Goal: Task Accomplishment & Management: Use online tool/utility

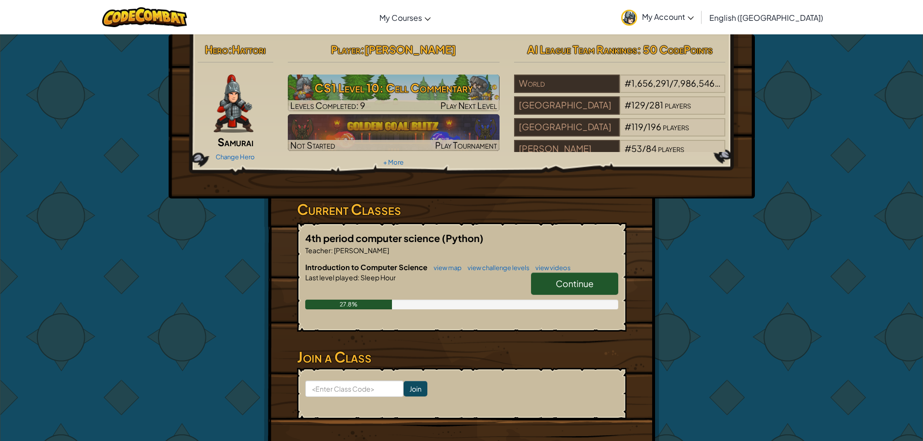
click at [544, 289] on link "Continue" at bounding box center [574, 284] width 87 height 22
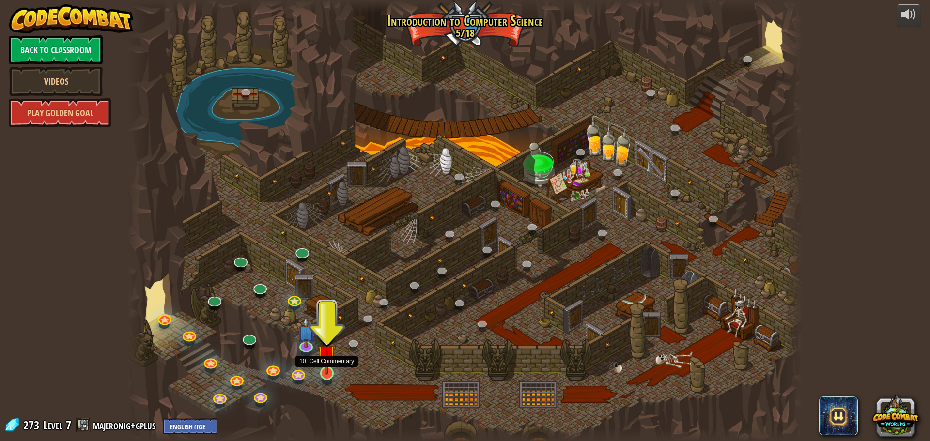
click at [329, 374] on img at bounding box center [327, 353] width 18 height 41
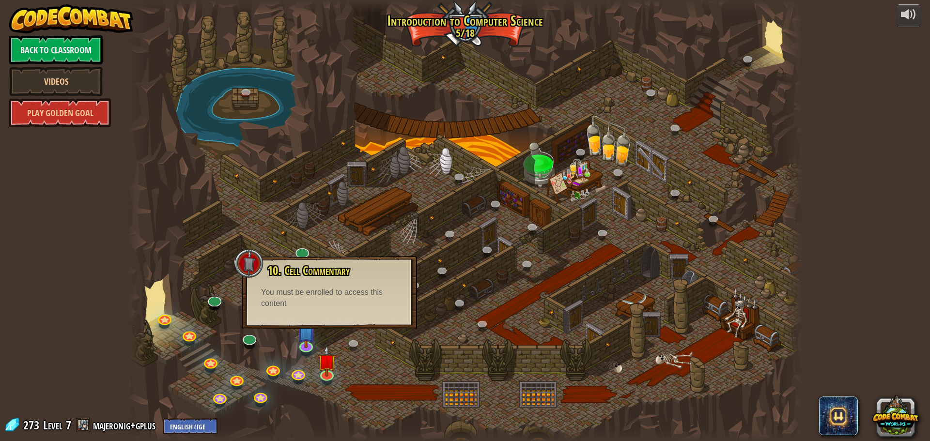
click at [318, 340] on div at bounding box center [464, 220] width 675 height 441
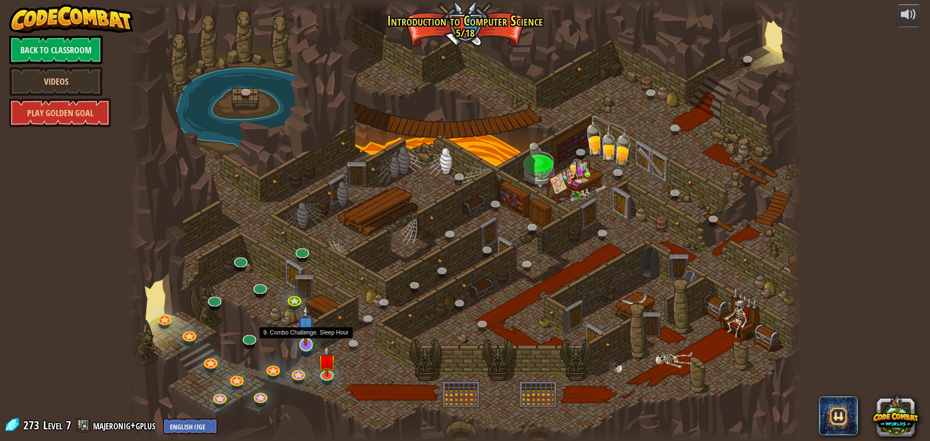
click at [301, 345] on img at bounding box center [306, 325] width 18 height 41
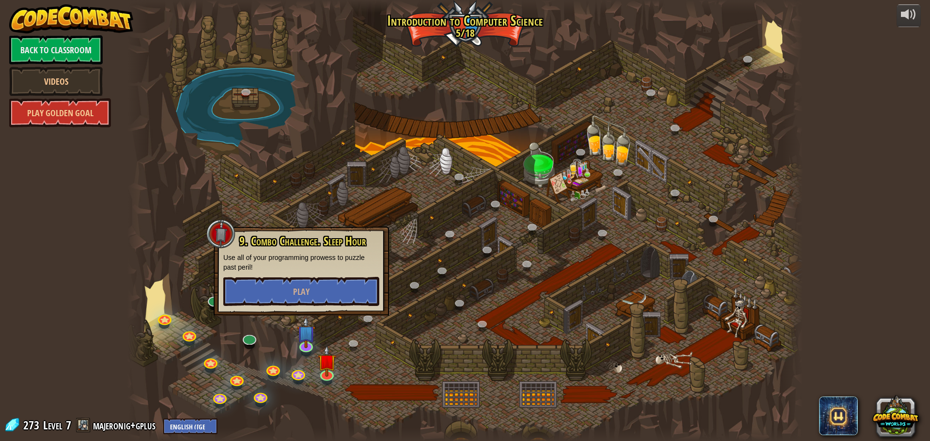
click at [355, 309] on div "9. Combo Challenge. Sleep Hour Use all of your programming prowess to puzzle pa…" at bounding box center [301, 271] width 175 height 89
click at [353, 304] on button "Play" at bounding box center [301, 291] width 156 height 29
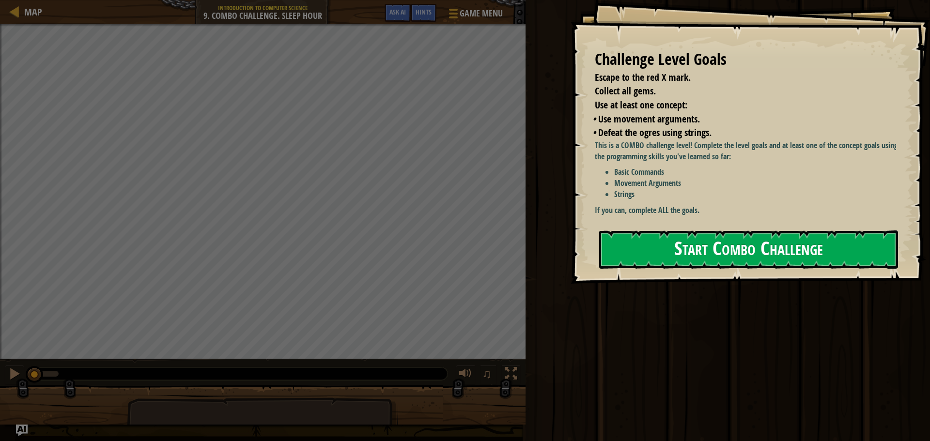
drag, startPoint x: 633, startPoint y: 234, endPoint x: 643, endPoint y: 238, distance: 10.3
click at [642, 236] on button "Start Combo Challenge" at bounding box center [748, 250] width 299 height 38
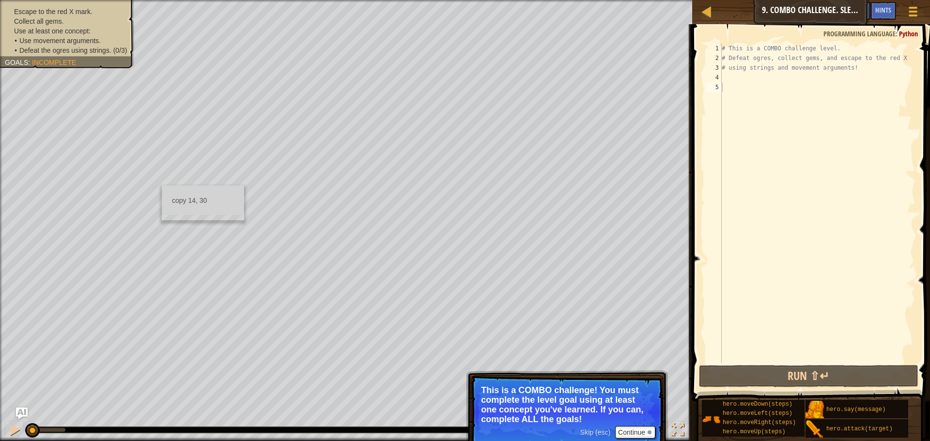
click at [164, 216] on div "copy 14, 30" at bounding box center [203, 202] width 82 height 35
click at [178, 183] on div "copy 15, 32" at bounding box center [209, 183] width 81 height 19
click at [10, 424] on div at bounding box center [14, 430] width 13 height 13
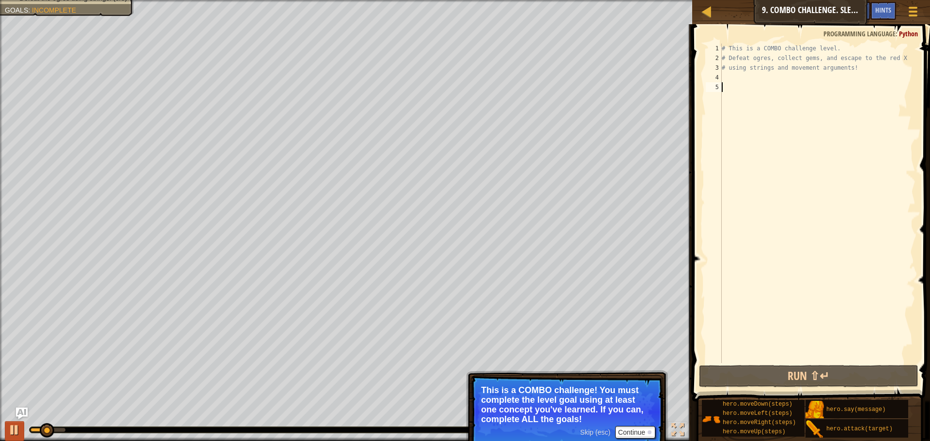
paste textarea "15, 32"
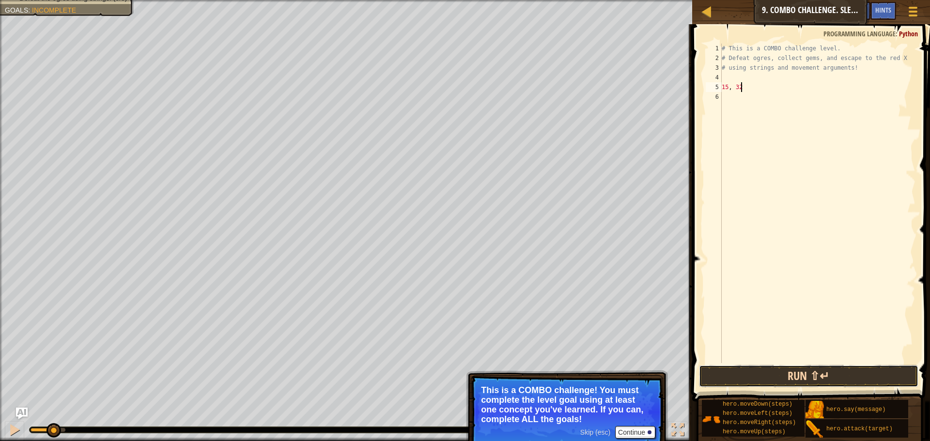
click at [761, 386] on button "Run ⇧↵" at bounding box center [808, 376] width 219 height 22
click at [757, 376] on button "Run ⇧↵" at bounding box center [808, 376] width 219 height 22
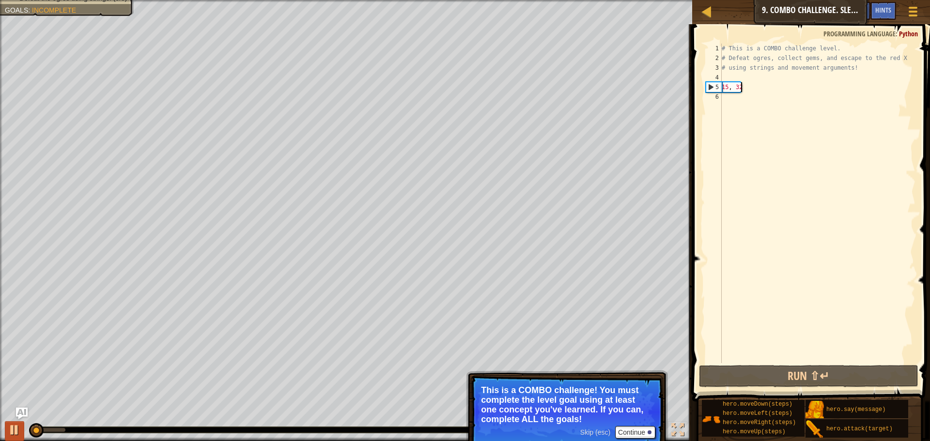
click at [18, 440] on button at bounding box center [14, 431] width 19 height 20
click at [18, 424] on div at bounding box center [14, 430] width 13 height 13
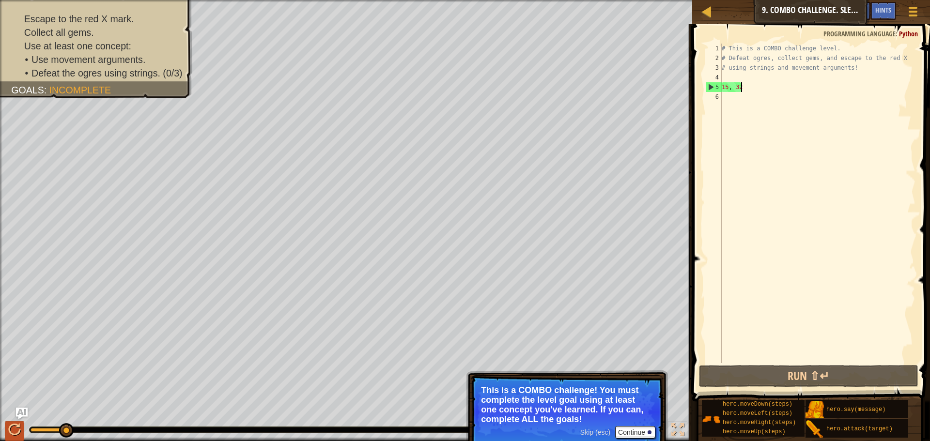
click at [14, 433] on div at bounding box center [14, 430] width 13 height 13
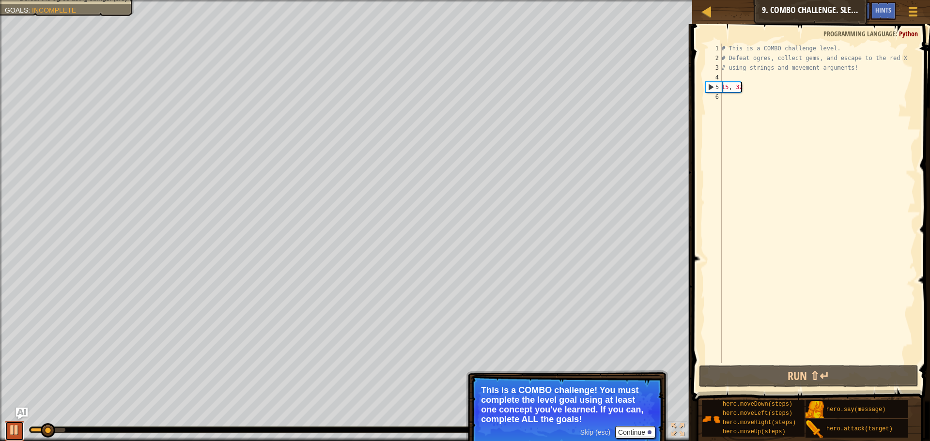
click at [17, 431] on div at bounding box center [14, 430] width 13 height 13
click at [17, 432] on div at bounding box center [14, 430] width 13 height 13
click at [17, 433] on div at bounding box center [14, 430] width 13 height 13
click at [18, 433] on div at bounding box center [14, 430] width 13 height 13
click at [0, 0] on div at bounding box center [0, 0] width 0 height 0
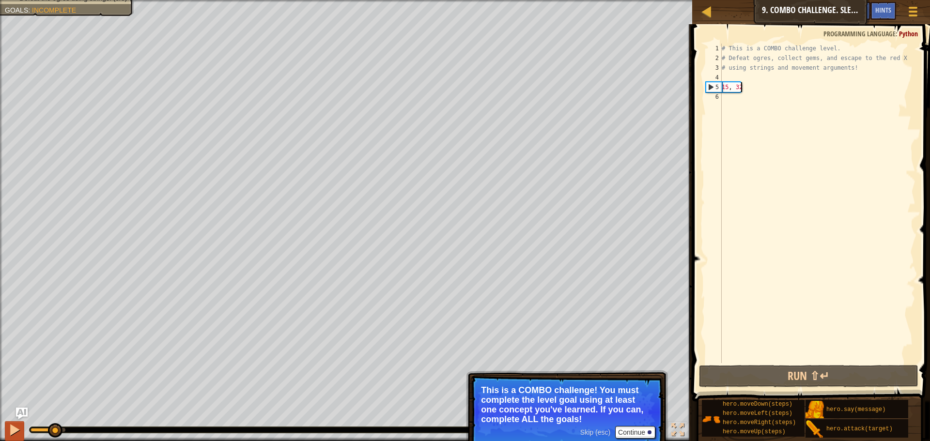
click at [18, 434] on div at bounding box center [14, 430] width 13 height 13
click at [24, 432] on button at bounding box center [14, 431] width 19 height 20
click at [22, 433] on button at bounding box center [14, 431] width 19 height 20
click at [21, 431] on button at bounding box center [14, 431] width 19 height 20
click at [23, 432] on button at bounding box center [14, 431] width 19 height 20
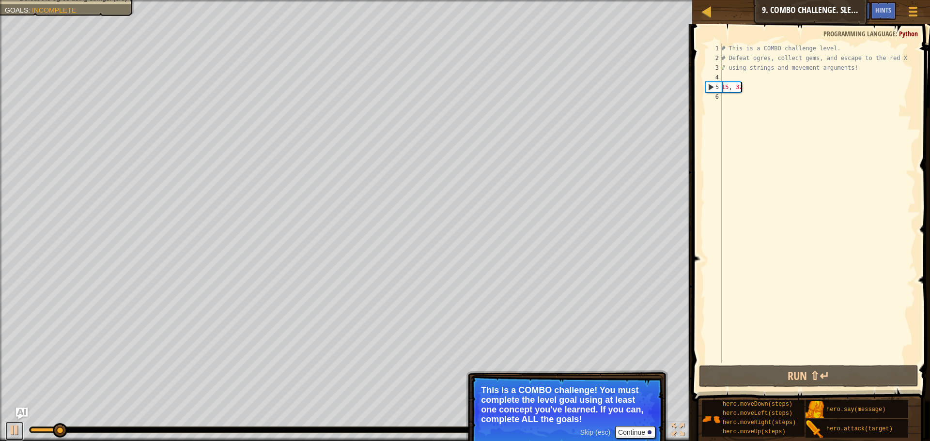
click at [22, 431] on button at bounding box center [14, 431] width 19 height 20
click at [8, 419] on div "♫" at bounding box center [346, 427] width 692 height 29
click at [11, 428] on div at bounding box center [14, 430] width 13 height 13
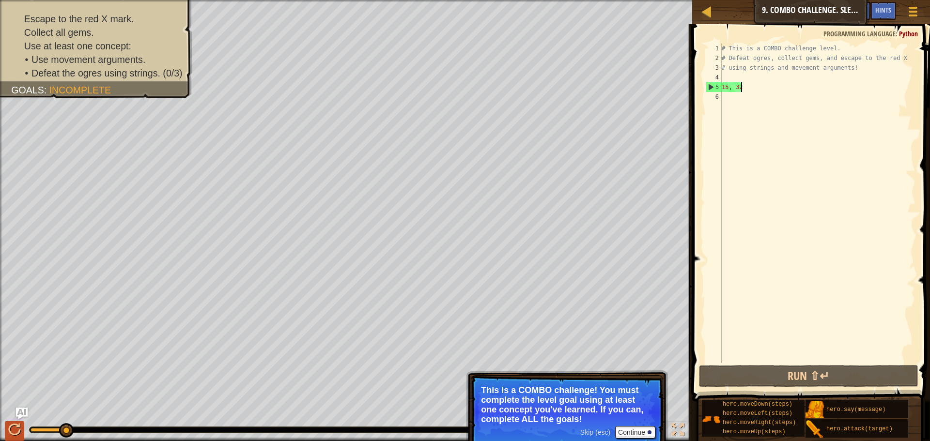
click at [17, 434] on div at bounding box center [14, 430] width 13 height 13
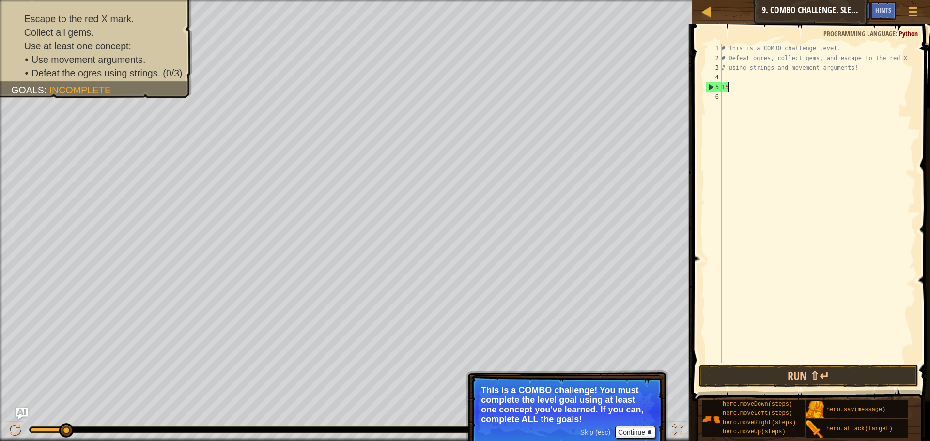
type textarea "1"
type textarea "# using strings and movemen"
click at [714, 16] on link "Map" at bounding box center [713, 11] width 5 height 13
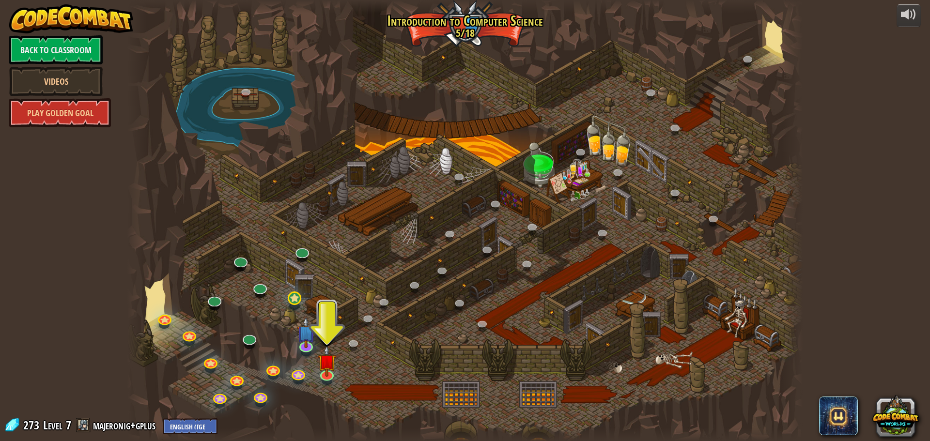
click at [263, 294] on link at bounding box center [258, 288] width 19 height 15
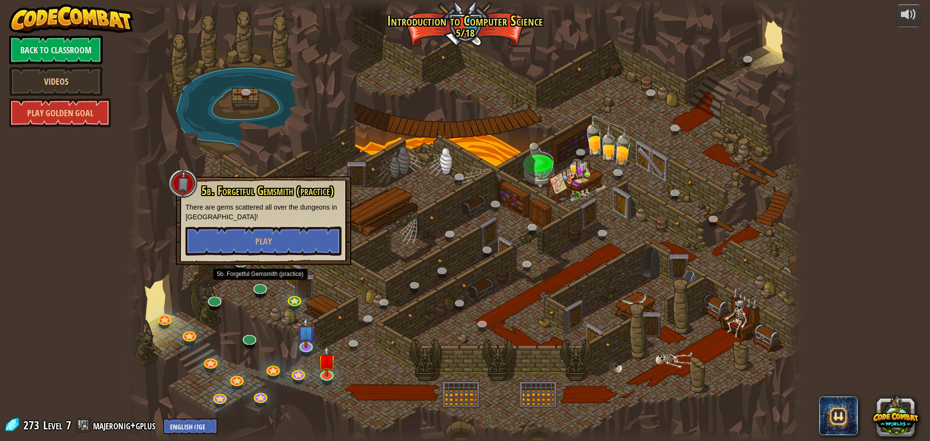
click at [299, 197] on span "5b. Forgetful Gemsmith (practice)" at bounding box center [267, 191] width 132 height 16
drag, startPoint x: 413, startPoint y: 235, endPoint x: 376, endPoint y: 274, distance: 53.4
click at [402, 256] on div at bounding box center [464, 220] width 675 height 441
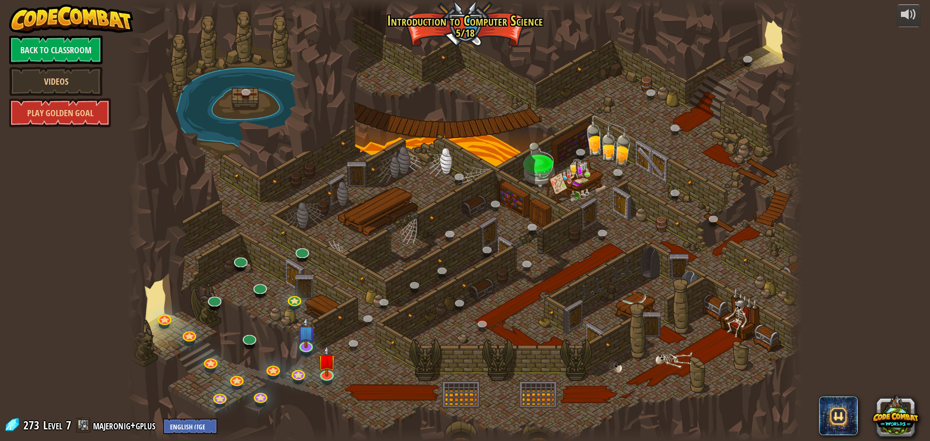
click at [243, 117] on div at bounding box center [464, 220] width 675 height 441
click at [489, 250] on link at bounding box center [488, 250] width 19 height 19
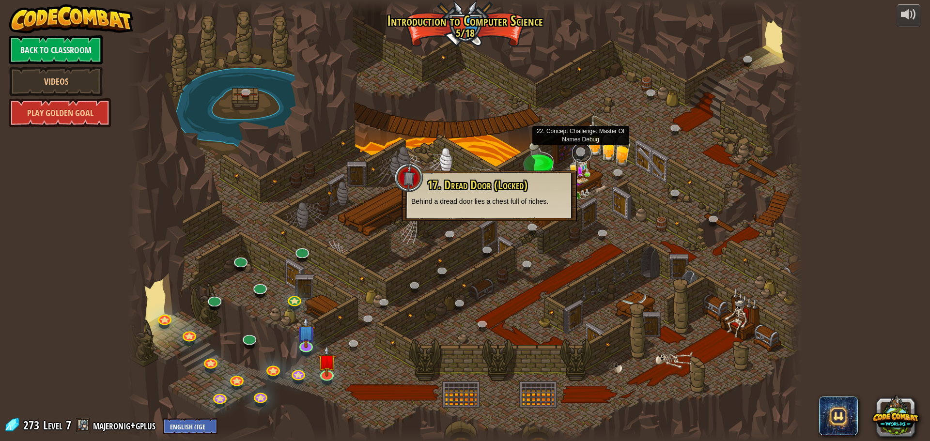
click at [583, 151] on link at bounding box center [581, 152] width 19 height 19
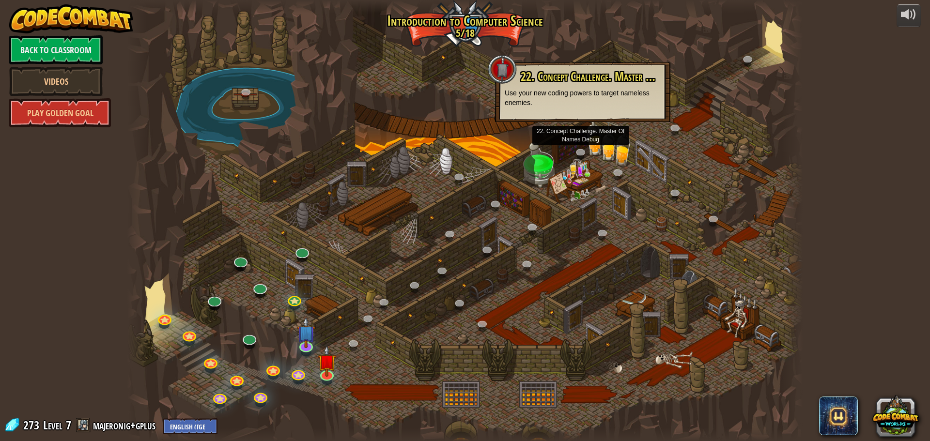
click at [607, 175] on div at bounding box center [464, 220] width 675 height 441
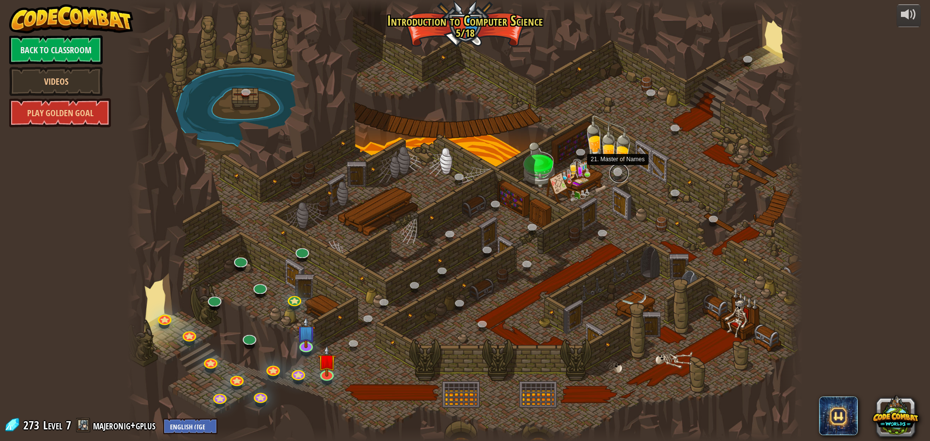
click at [609, 173] on link at bounding box center [618, 173] width 19 height 19
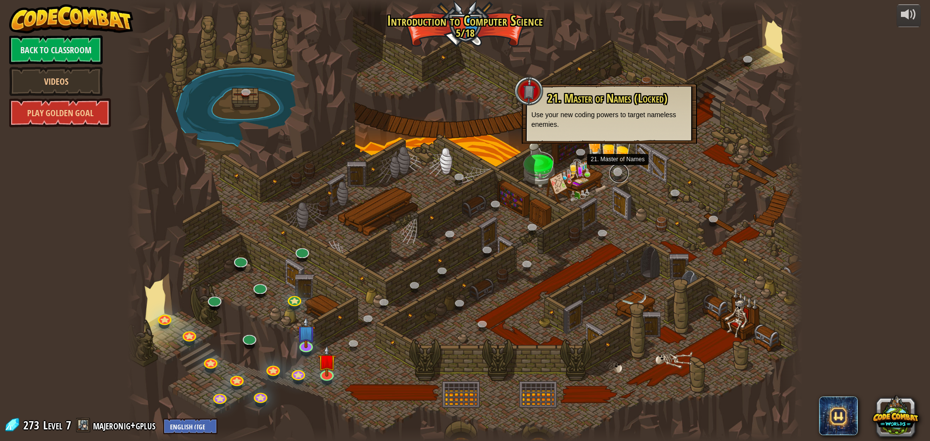
click at [616, 171] on link at bounding box center [618, 173] width 19 height 19
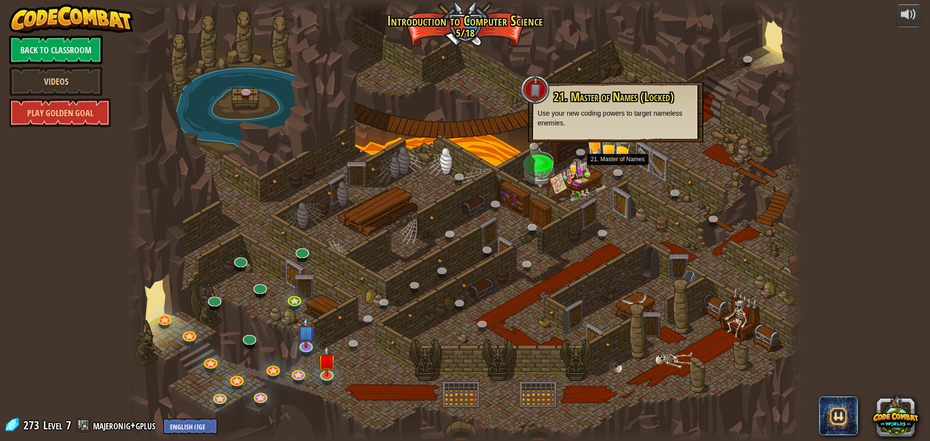
click at [527, 99] on div at bounding box center [535, 89] width 29 height 29
click at [532, 94] on div at bounding box center [535, 89] width 29 height 29
click at [748, 64] on link at bounding box center [748, 59] width 19 height 19
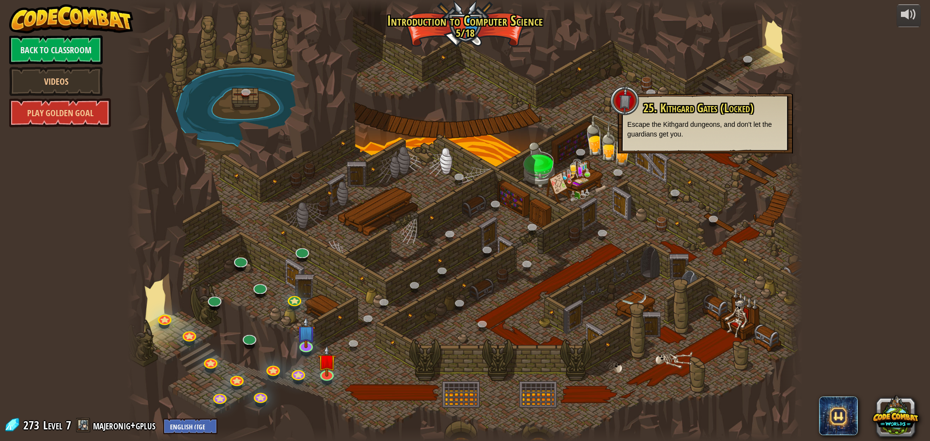
click at [719, 79] on div at bounding box center [464, 220] width 675 height 441
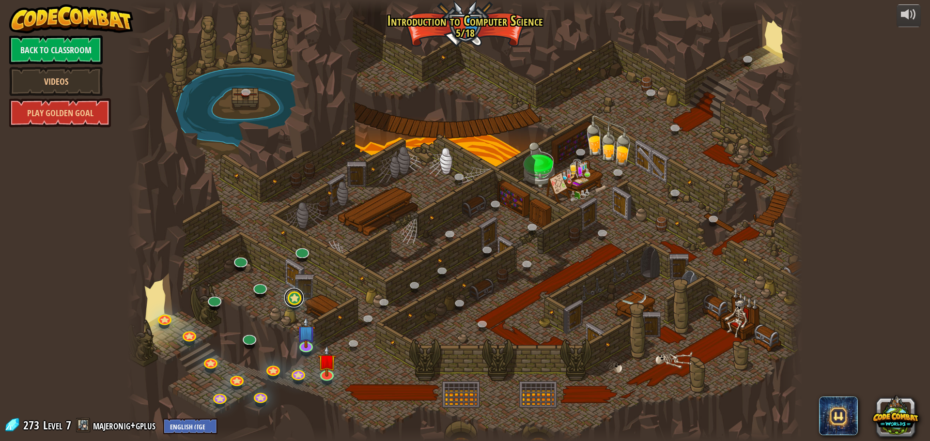
click at [289, 303] on link at bounding box center [293, 297] width 19 height 19
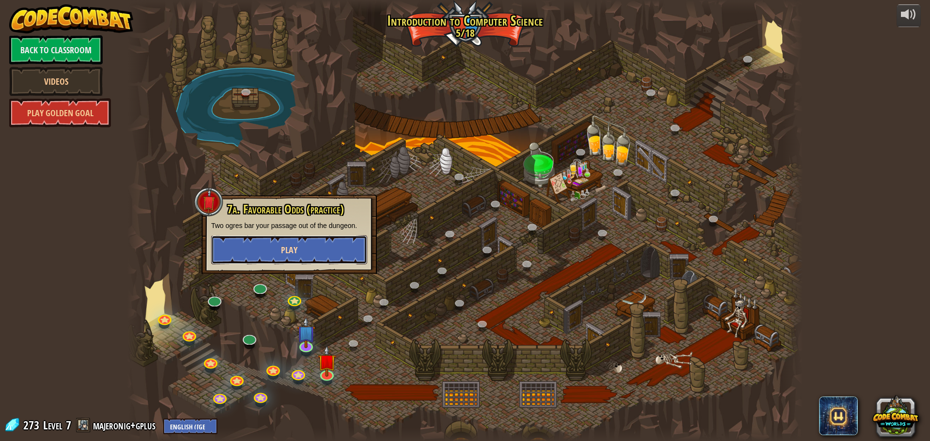
click at [294, 259] on button "Play" at bounding box center [289, 249] width 156 height 29
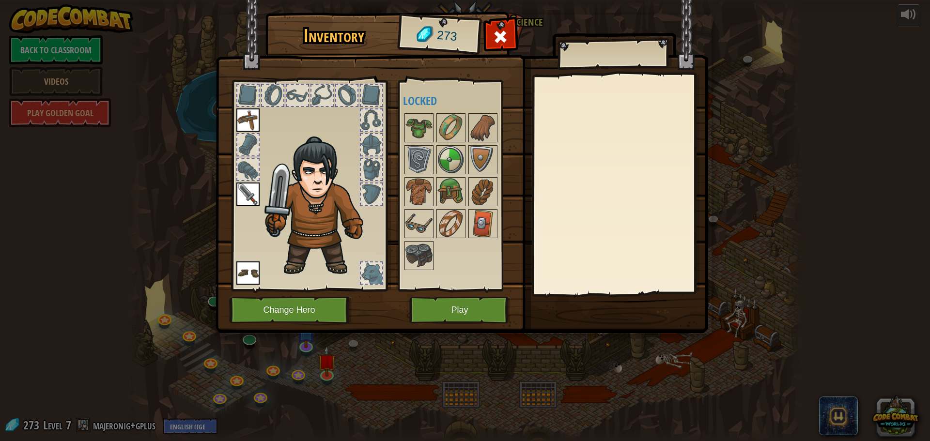
click at [488, 41] on div at bounding box center [500, 39] width 31 height 31
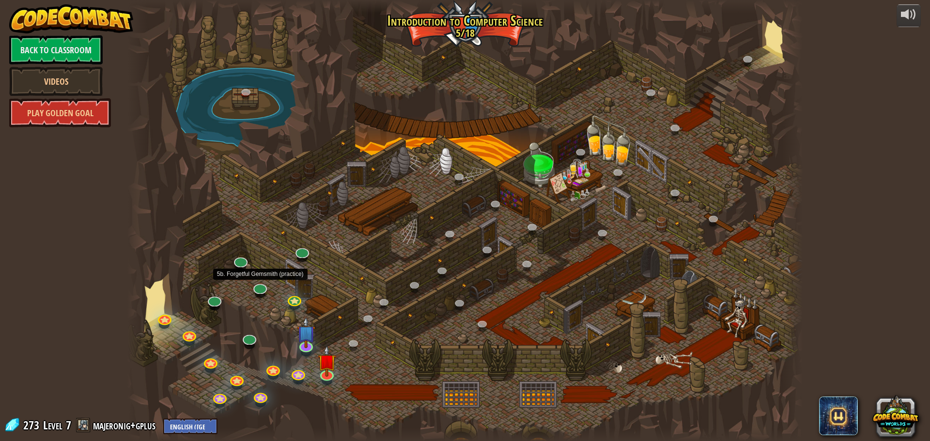
click at [345, 376] on div at bounding box center [464, 220] width 675 height 441
click at [333, 375] on img at bounding box center [327, 361] width 18 height 31
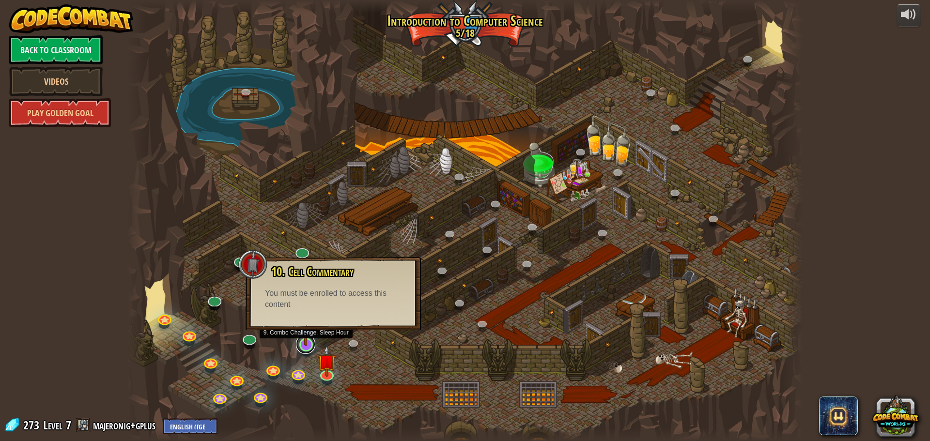
click at [306, 351] on link at bounding box center [305, 344] width 19 height 19
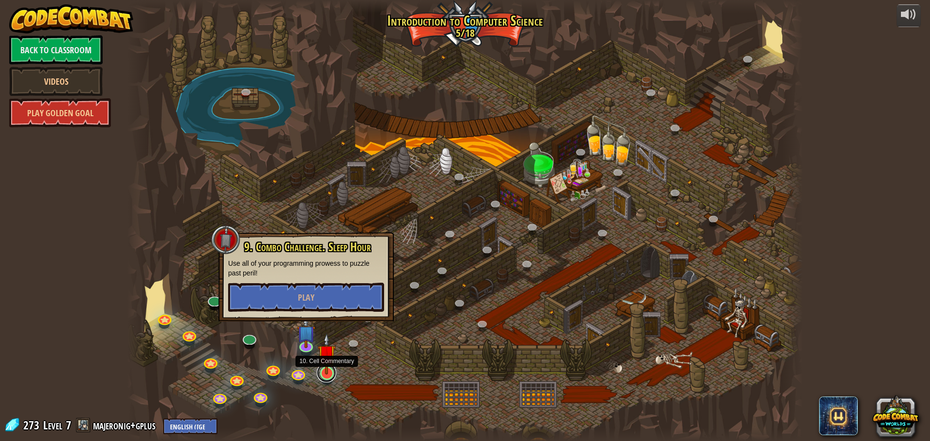
click at [324, 375] on link at bounding box center [326, 372] width 19 height 19
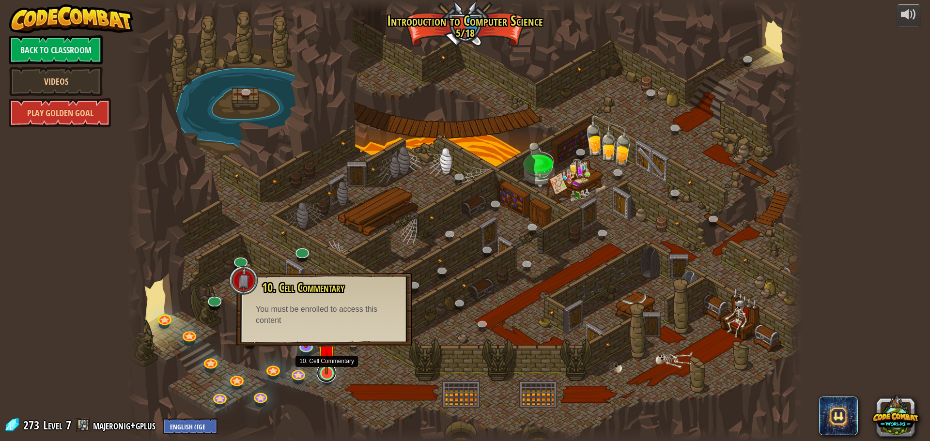
click at [326, 375] on link at bounding box center [326, 372] width 19 height 19
click at [292, 350] on div at bounding box center [464, 220] width 675 height 441
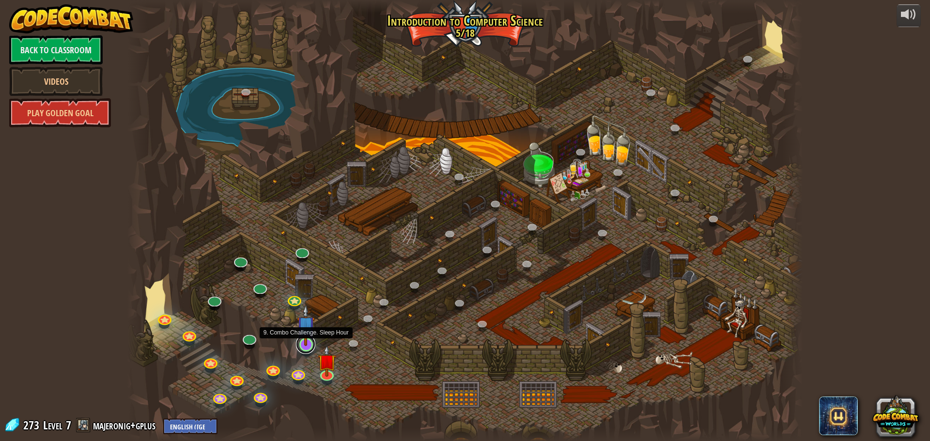
click at [303, 349] on link at bounding box center [305, 344] width 19 height 19
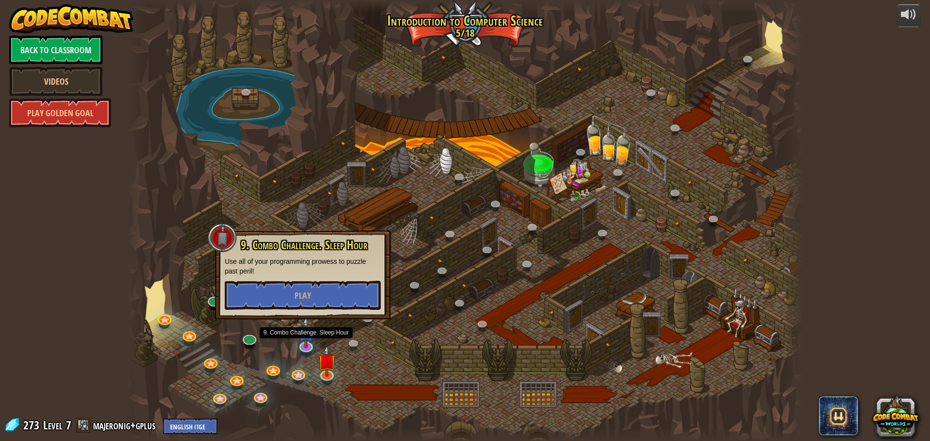
click at [275, 340] on div at bounding box center [464, 220] width 675 height 441
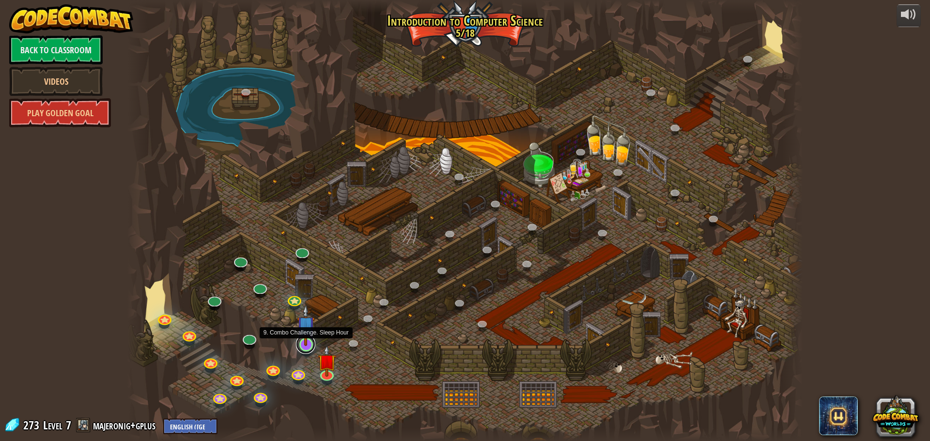
click at [312, 346] on link at bounding box center [305, 344] width 19 height 19
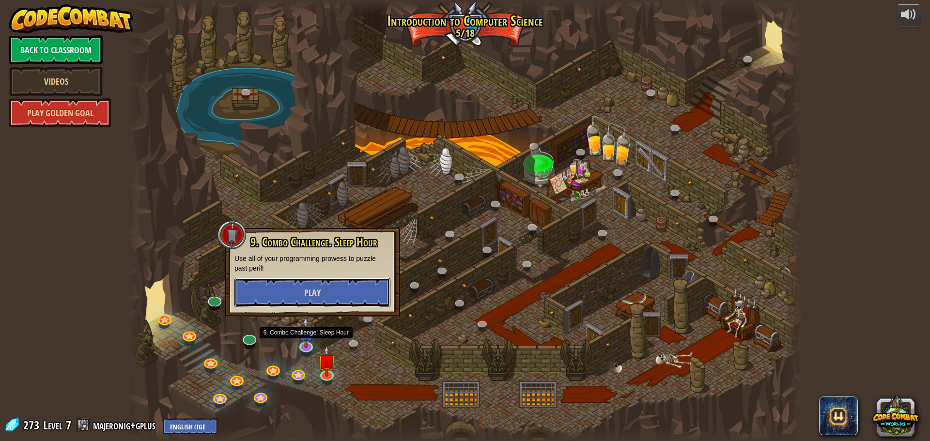
click at [311, 297] on span "Play" at bounding box center [312, 293] width 16 height 12
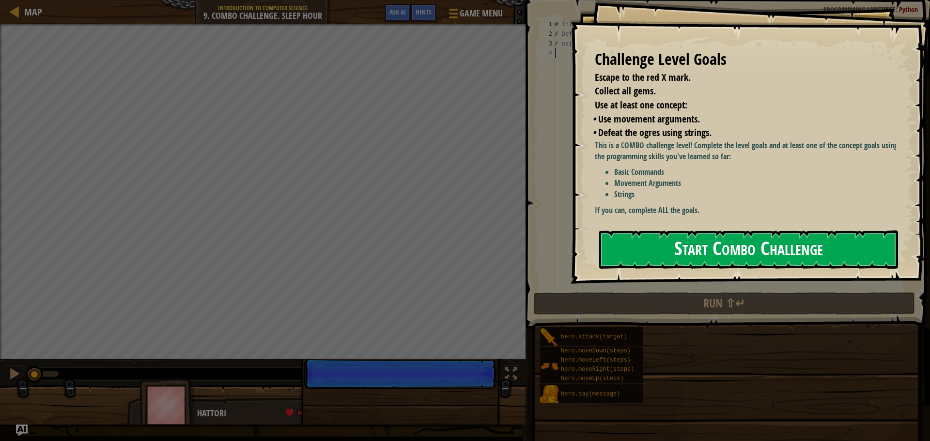
click at [613, 251] on button "Start Combo Challenge" at bounding box center [748, 250] width 299 height 38
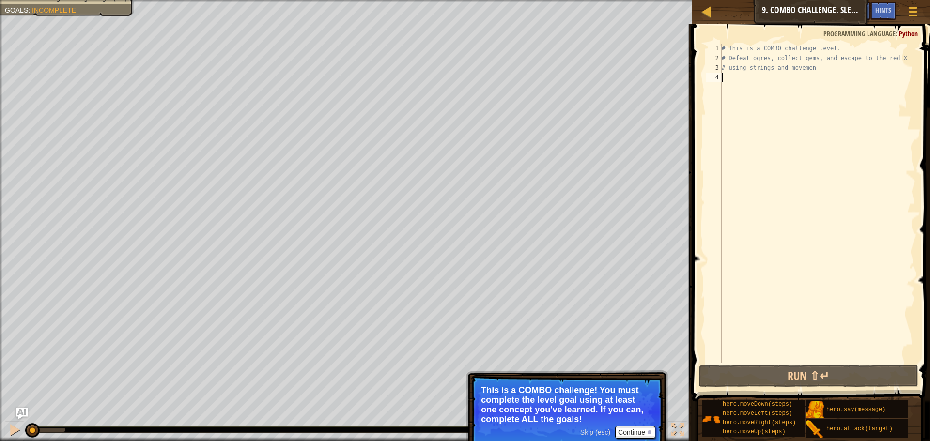
click at [31, 430] on div at bounding box center [32, 430] width 15 height 15
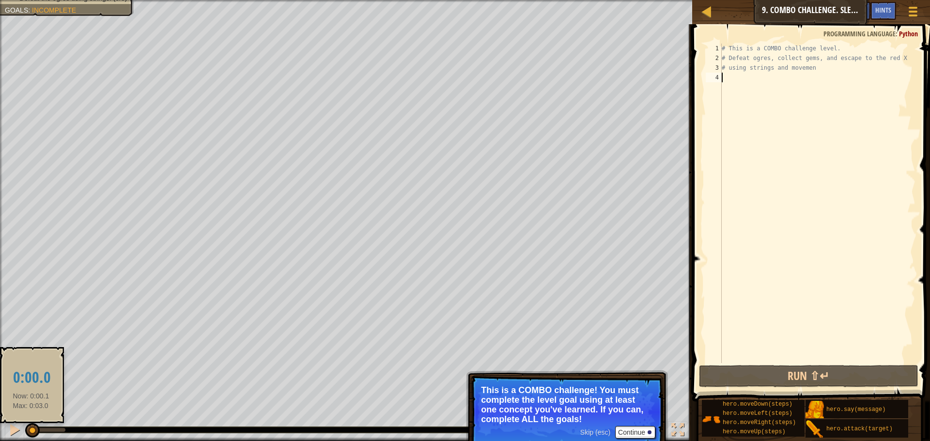
click at [4, 440] on div "♫" at bounding box center [346, 427] width 692 height 29
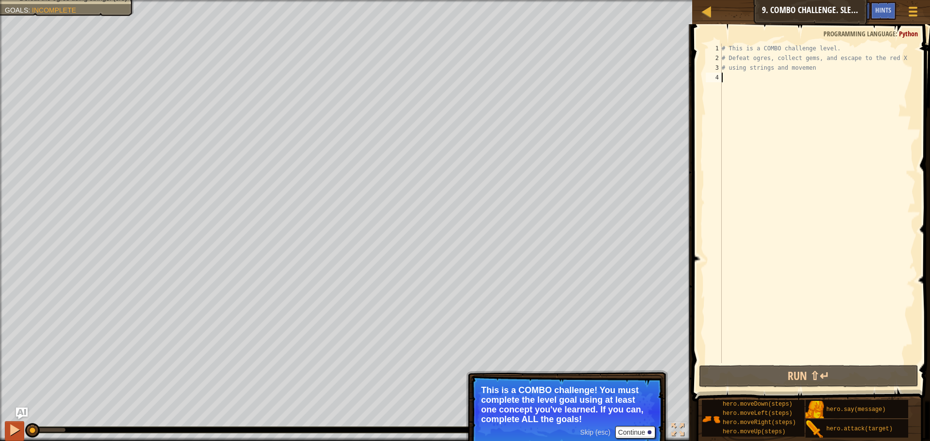
click at [23, 433] on button at bounding box center [14, 431] width 19 height 20
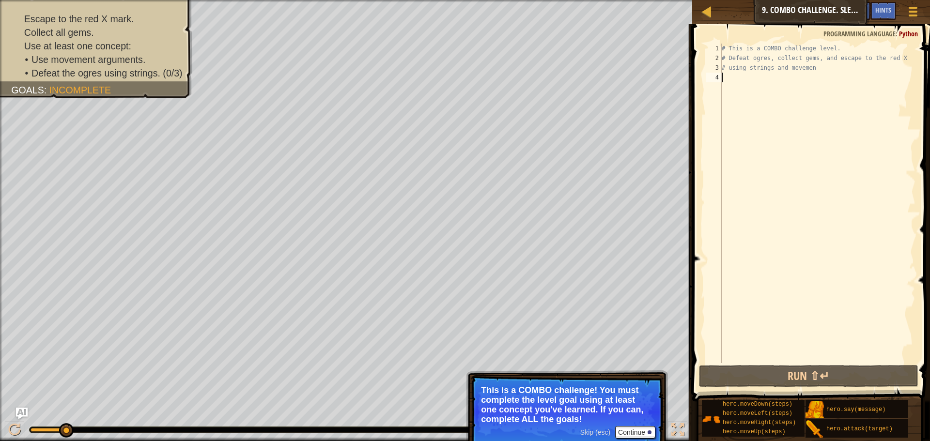
click at [922, 432] on div "1 2 3 4 # This is a COMBO challenge level. # Defeat ogres, collect gems, and es…" at bounding box center [809, 232] width 241 height 406
